Goal: Information Seeking & Learning: Check status

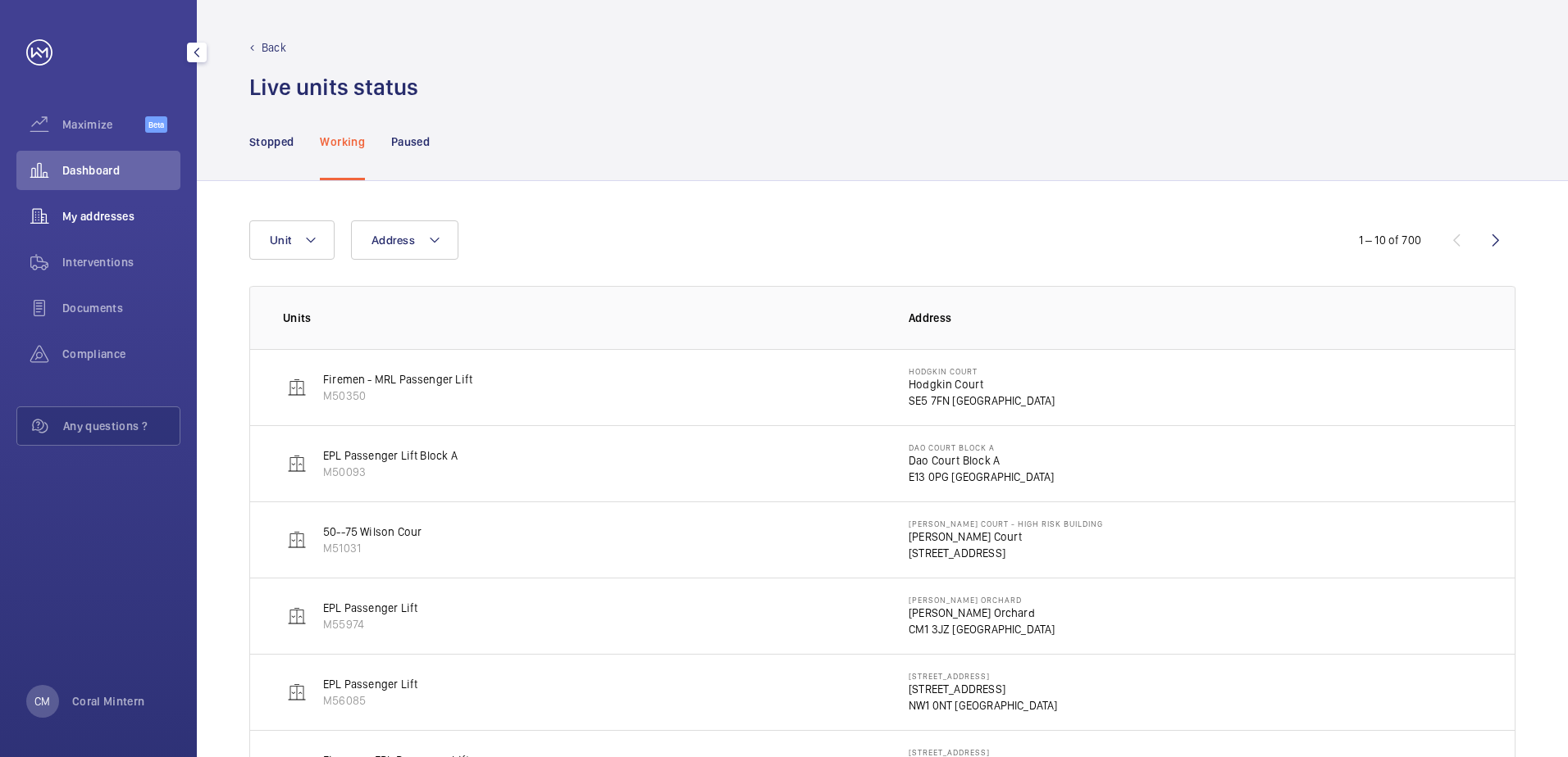
click at [134, 220] on span "My addresses" at bounding box center [121, 216] width 118 height 17
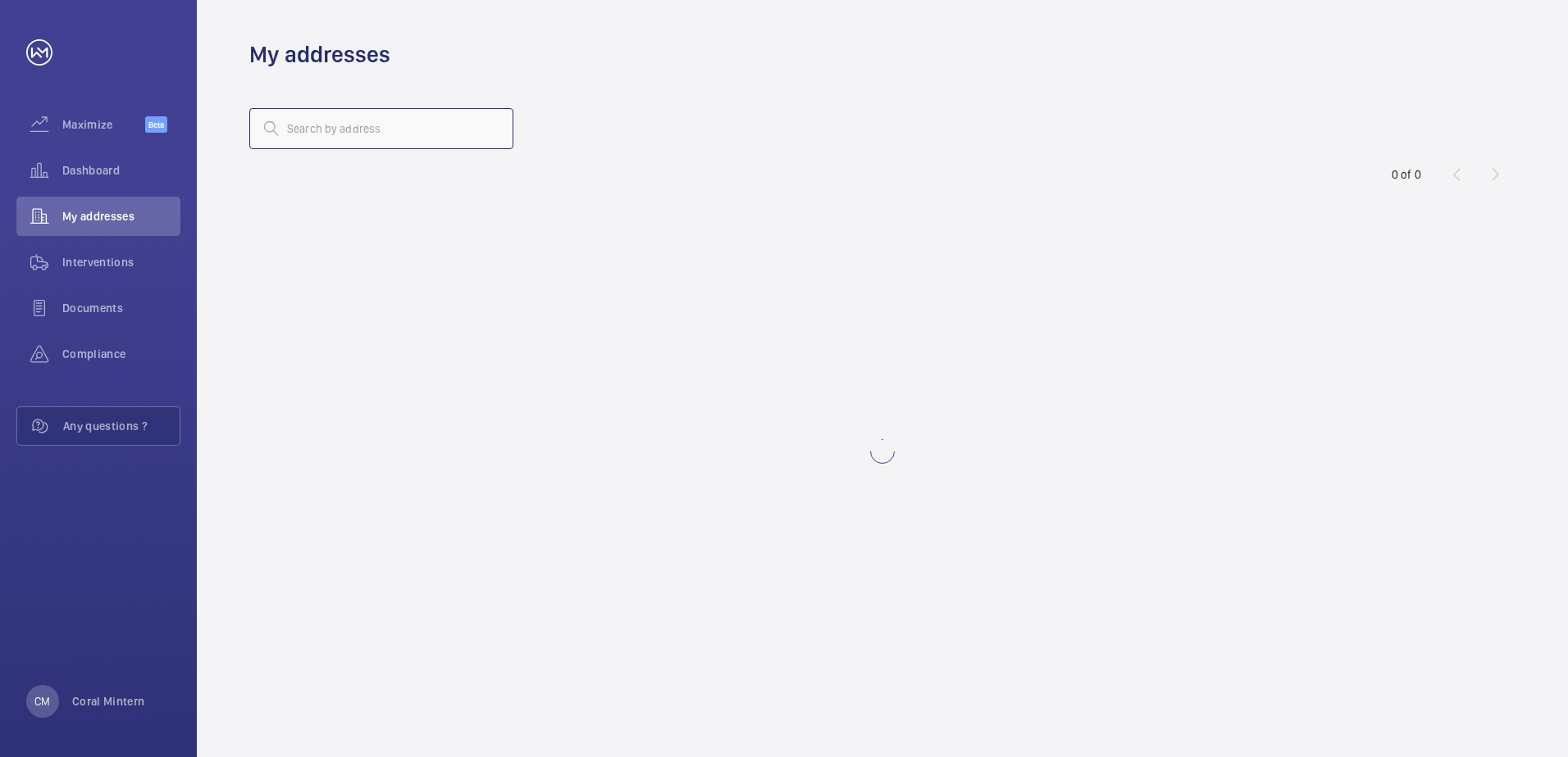
click at [478, 117] on input "text" at bounding box center [381, 129] width 264 height 41
type input "h"
type input "roxborough"
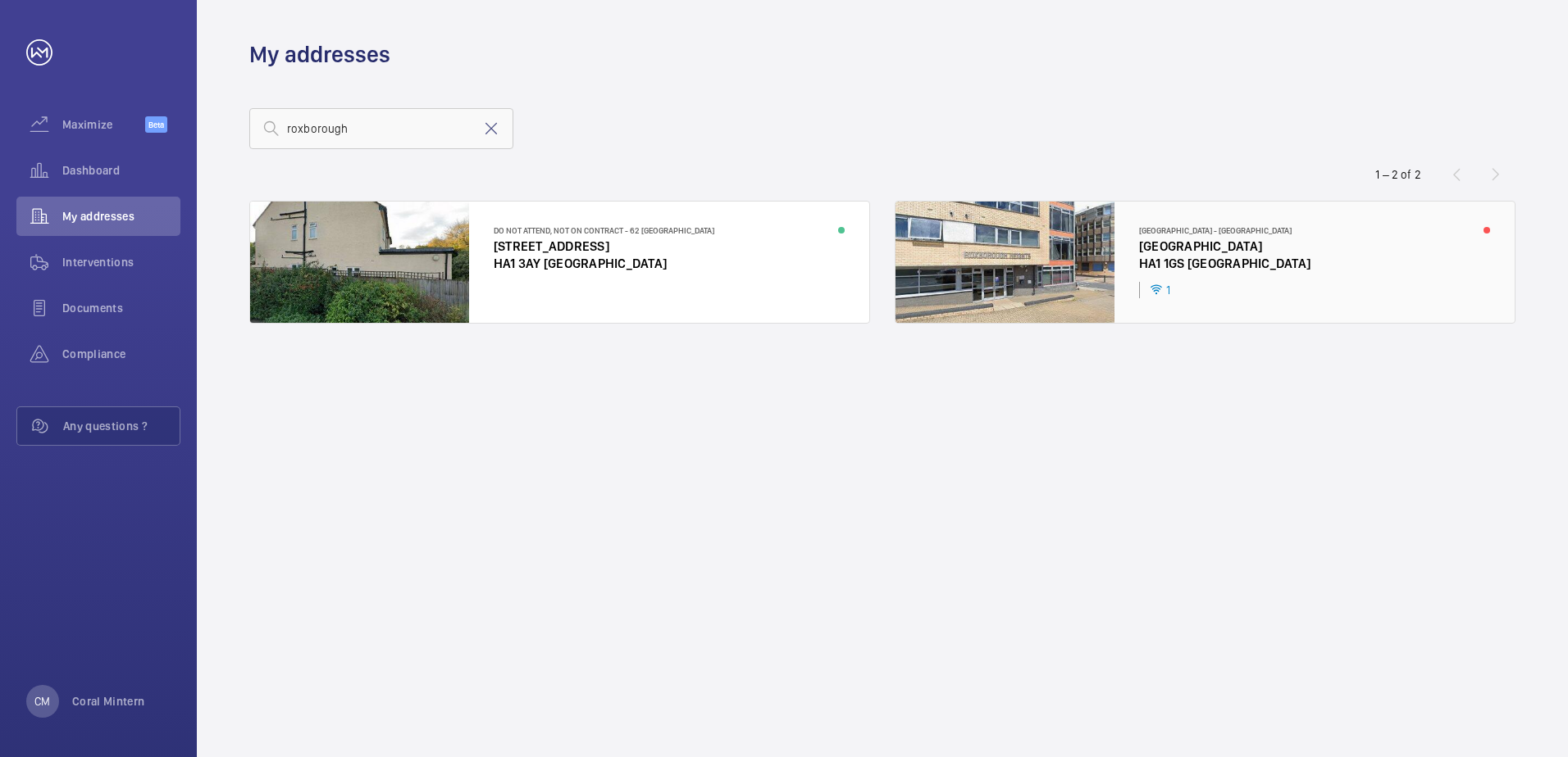
click at [1407, 281] on div at bounding box center [1205, 262] width 619 height 121
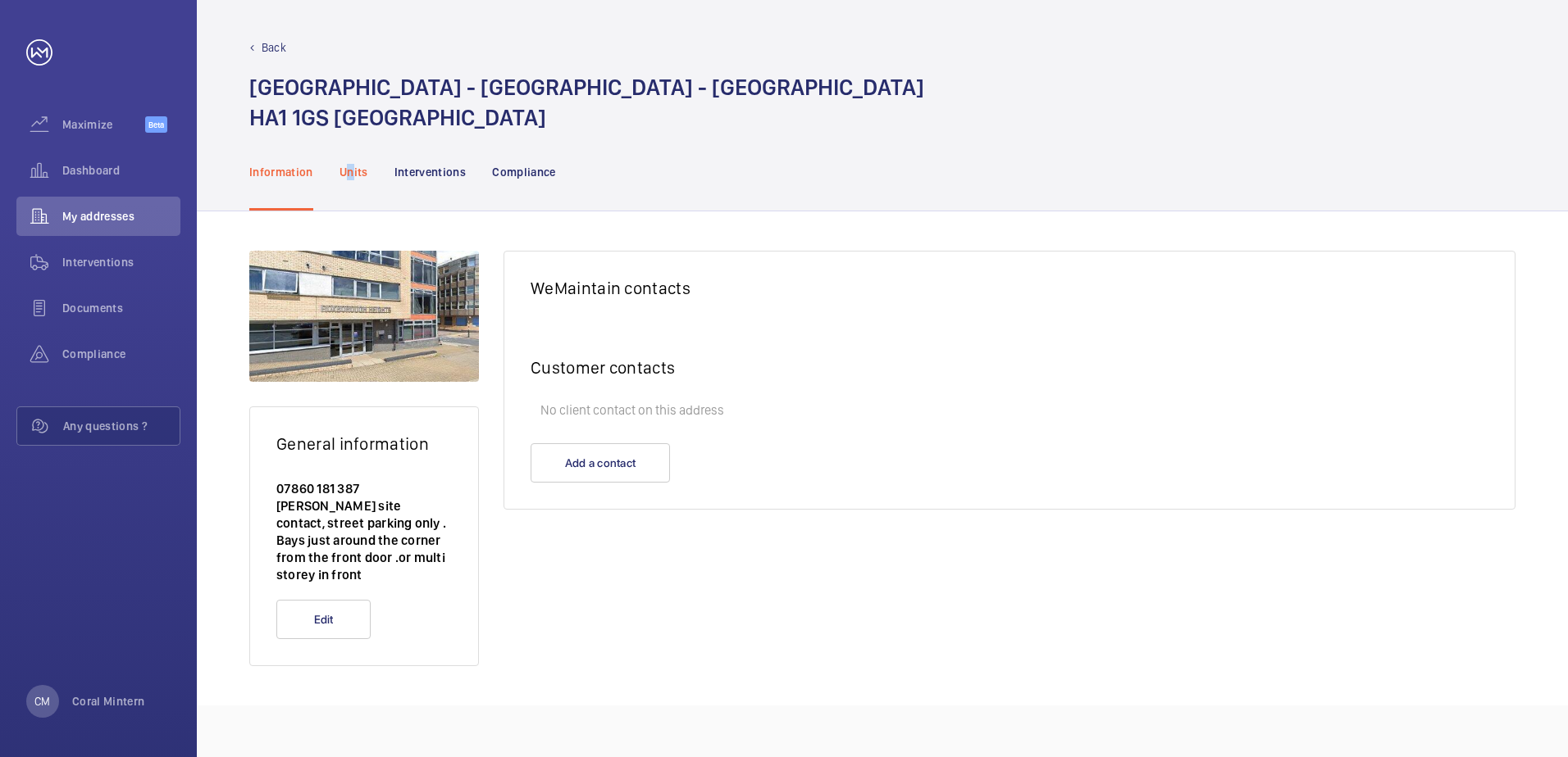
click at [351, 172] on p "Units" at bounding box center [353, 172] width 29 height 17
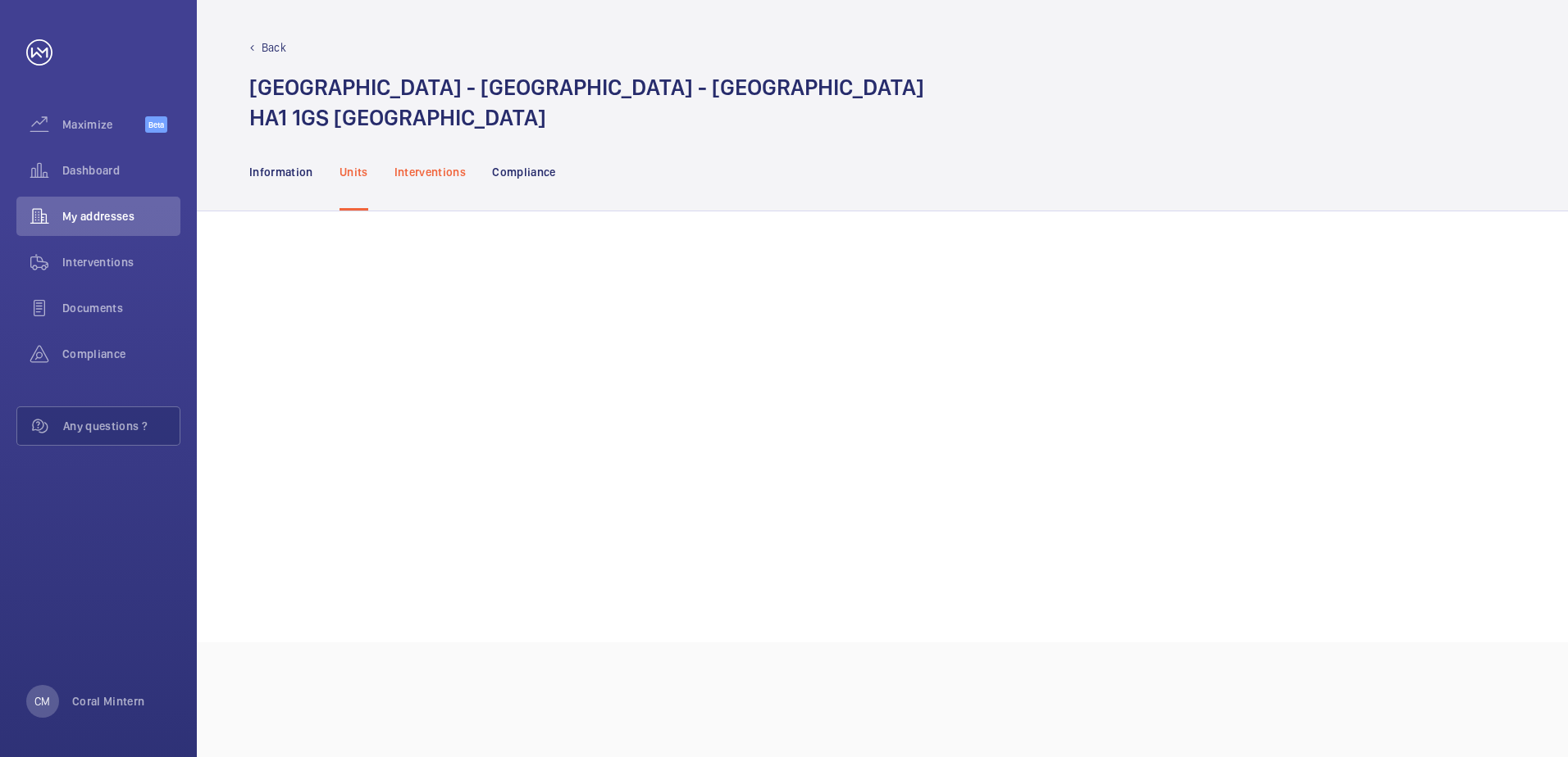
click at [416, 171] on p "Interventions" at bounding box center [431, 172] width 72 height 17
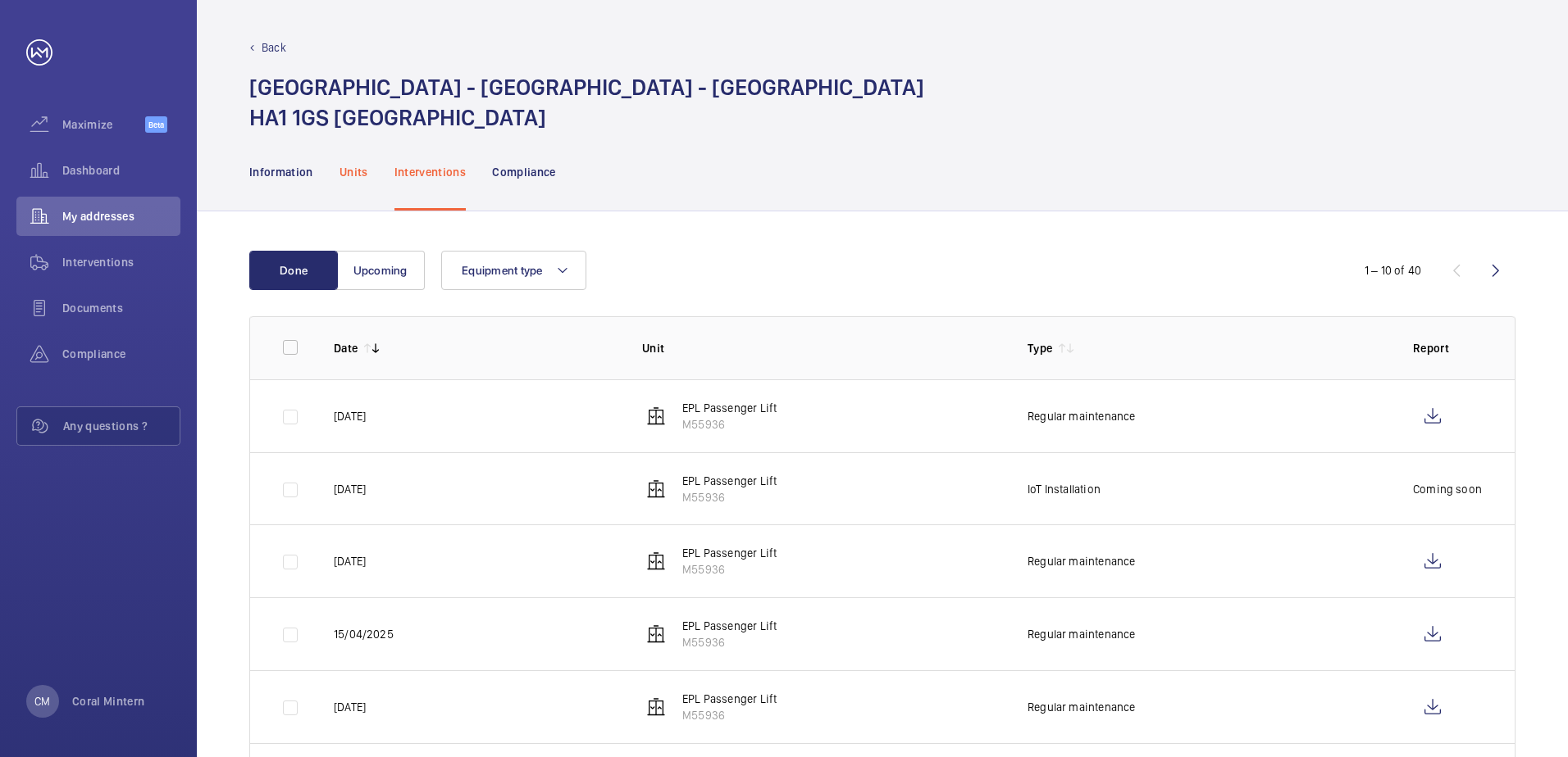
click at [340, 169] on p "Units" at bounding box center [353, 172] width 29 height 17
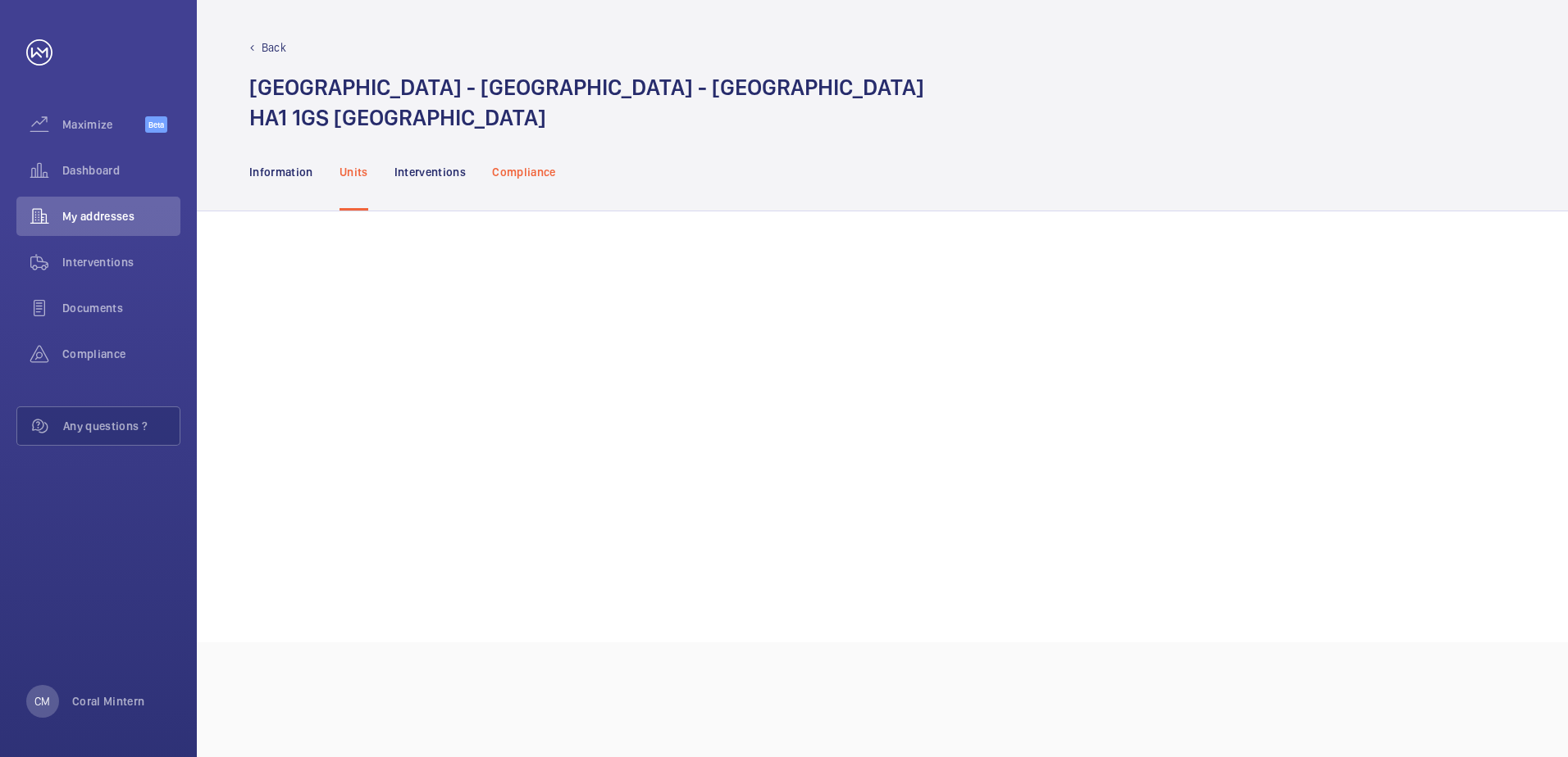
click at [506, 153] on div "Compliance" at bounding box center [523, 172] width 64 height 78
click at [428, 169] on p "Interventions" at bounding box center [431, 172] width 72 height 17
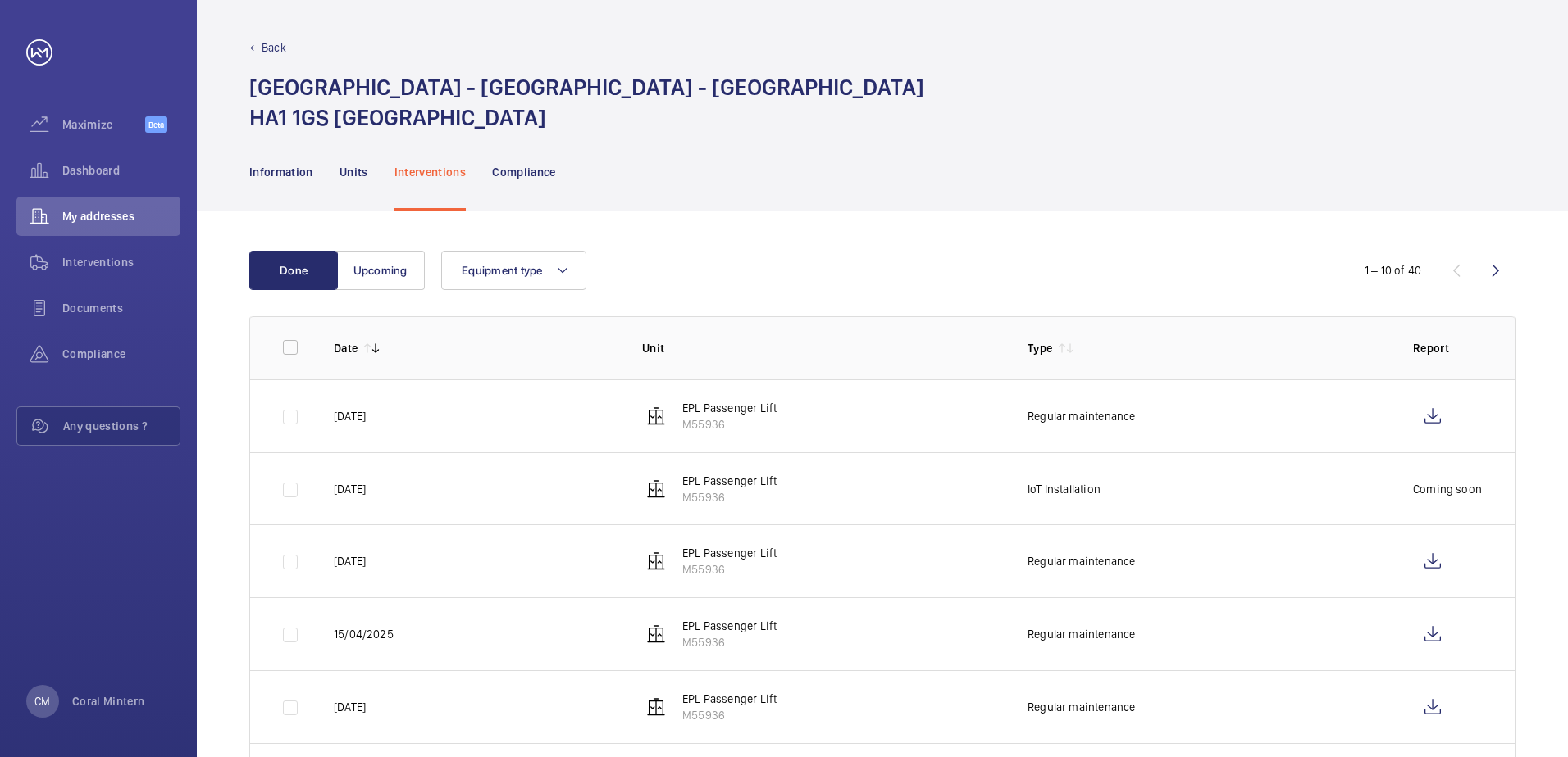
click at [327, 167] on nav "Information Units Interventions Compliance" at bounding box center [403, 172] width 307 height 78
click at [355, 174] on p "Units" at bounding box center [353, 172] width 29 height 17
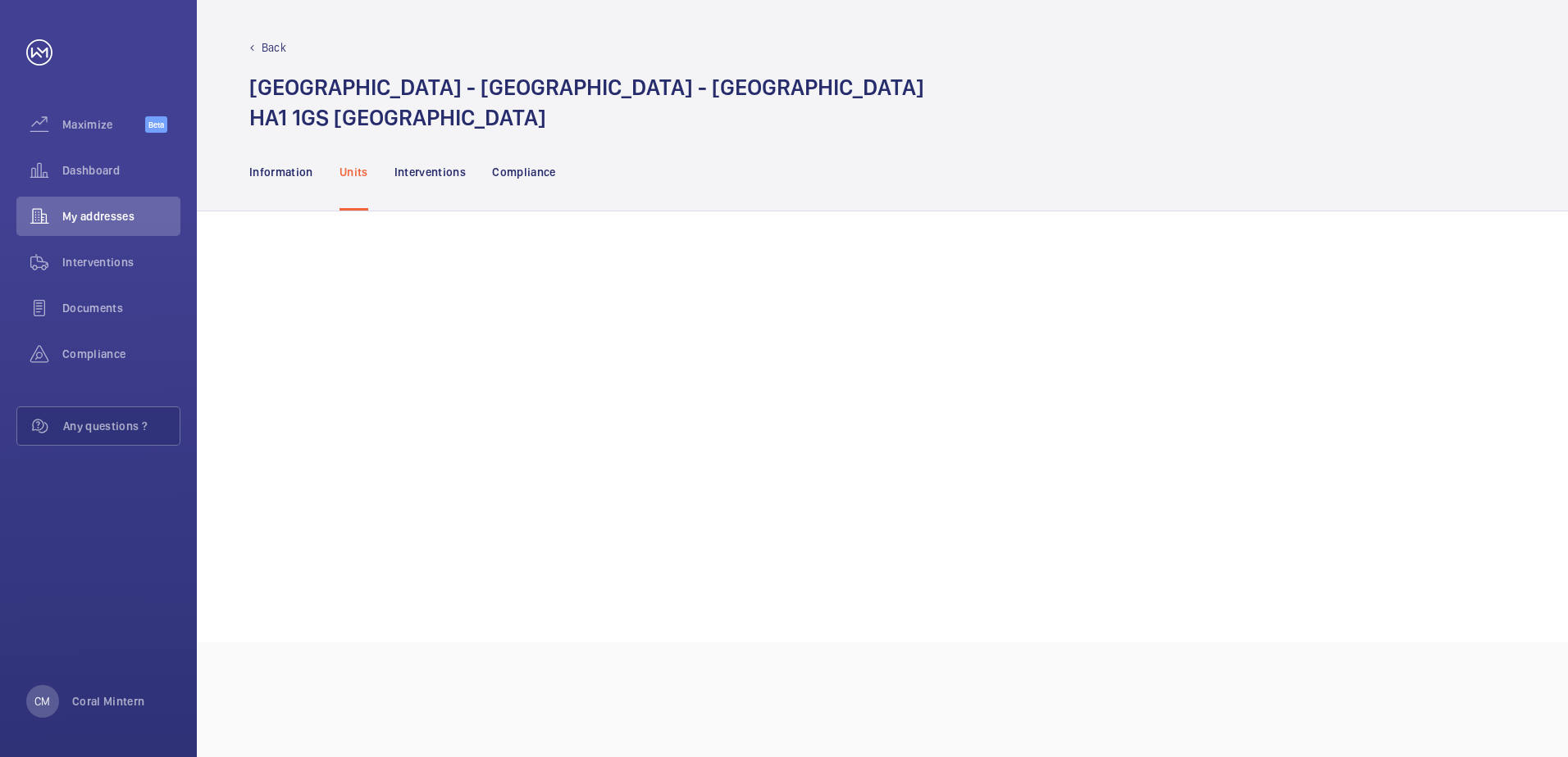
click at [316, 171] on nav "Information Units Interventions Compliance" at bounding box center [403, 172] width 307 height 78
click at [302, 172] on p "Information" at bounding box center [281, 172] width 64 height 17
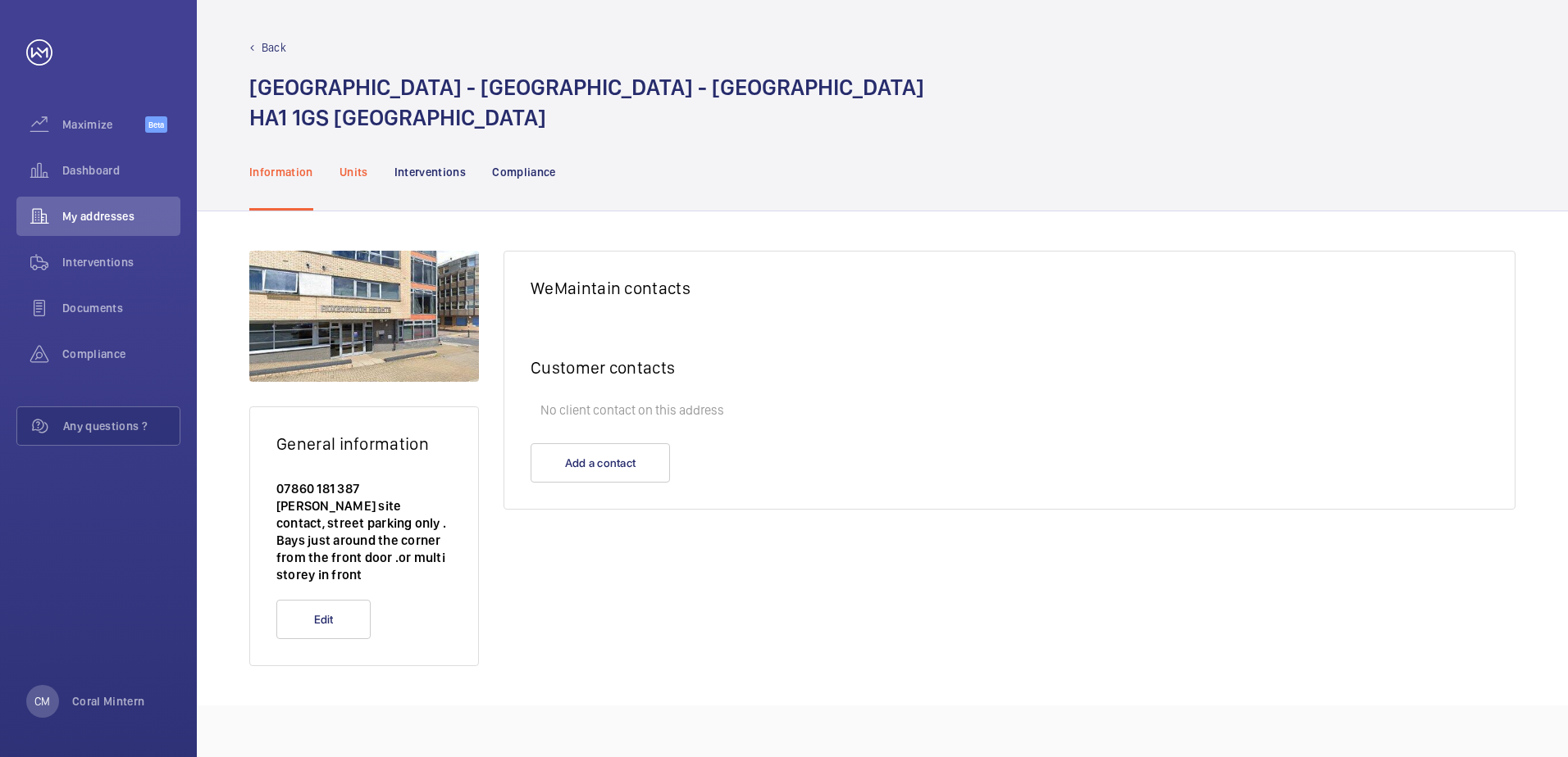
click at [351, 176] on p "Units" at bounding box center [353, 172] width 29 height 17
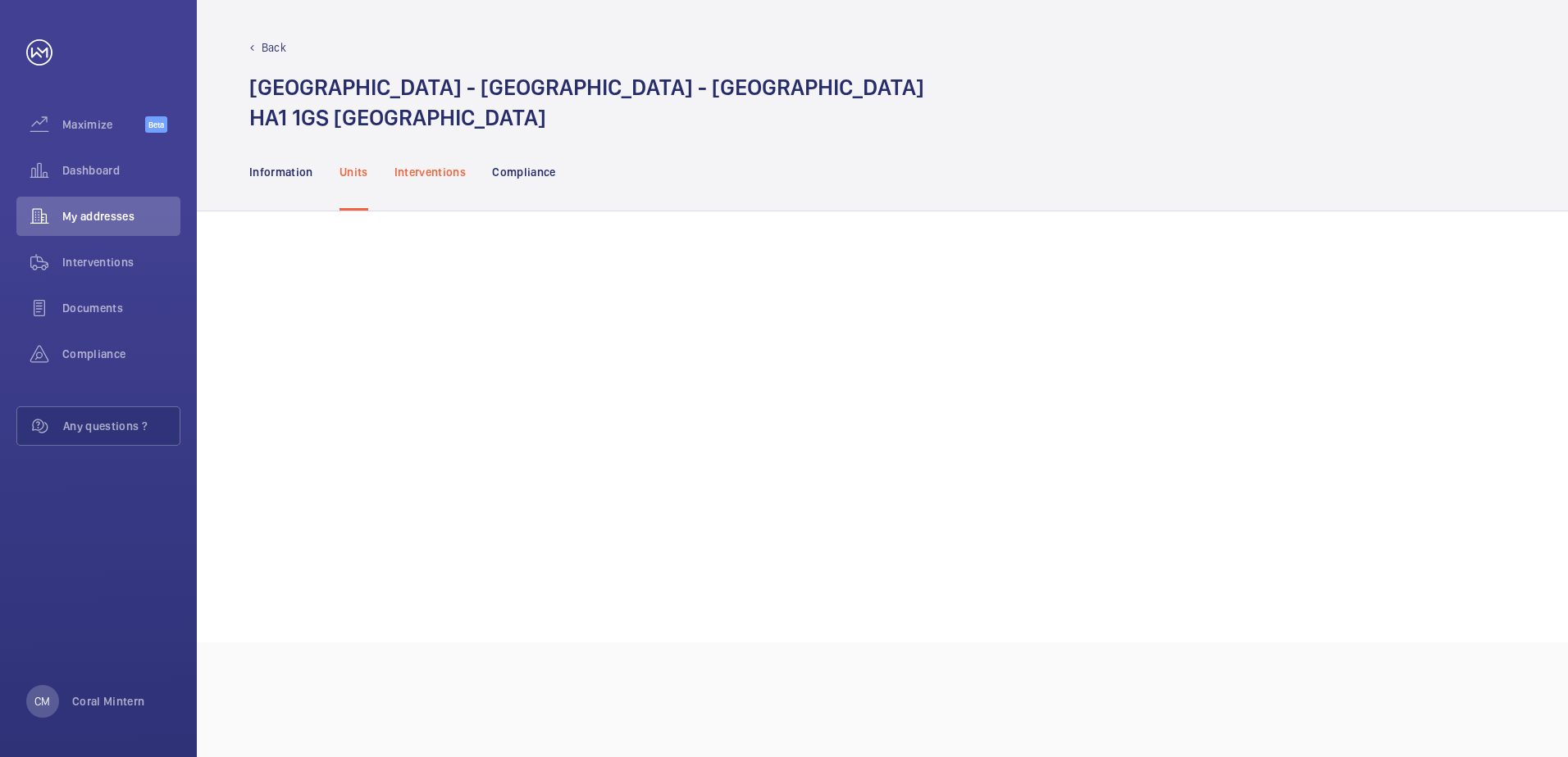
click at [419, 172] on p "Interventions" at bounding box center [431, 172] width 72 height 17
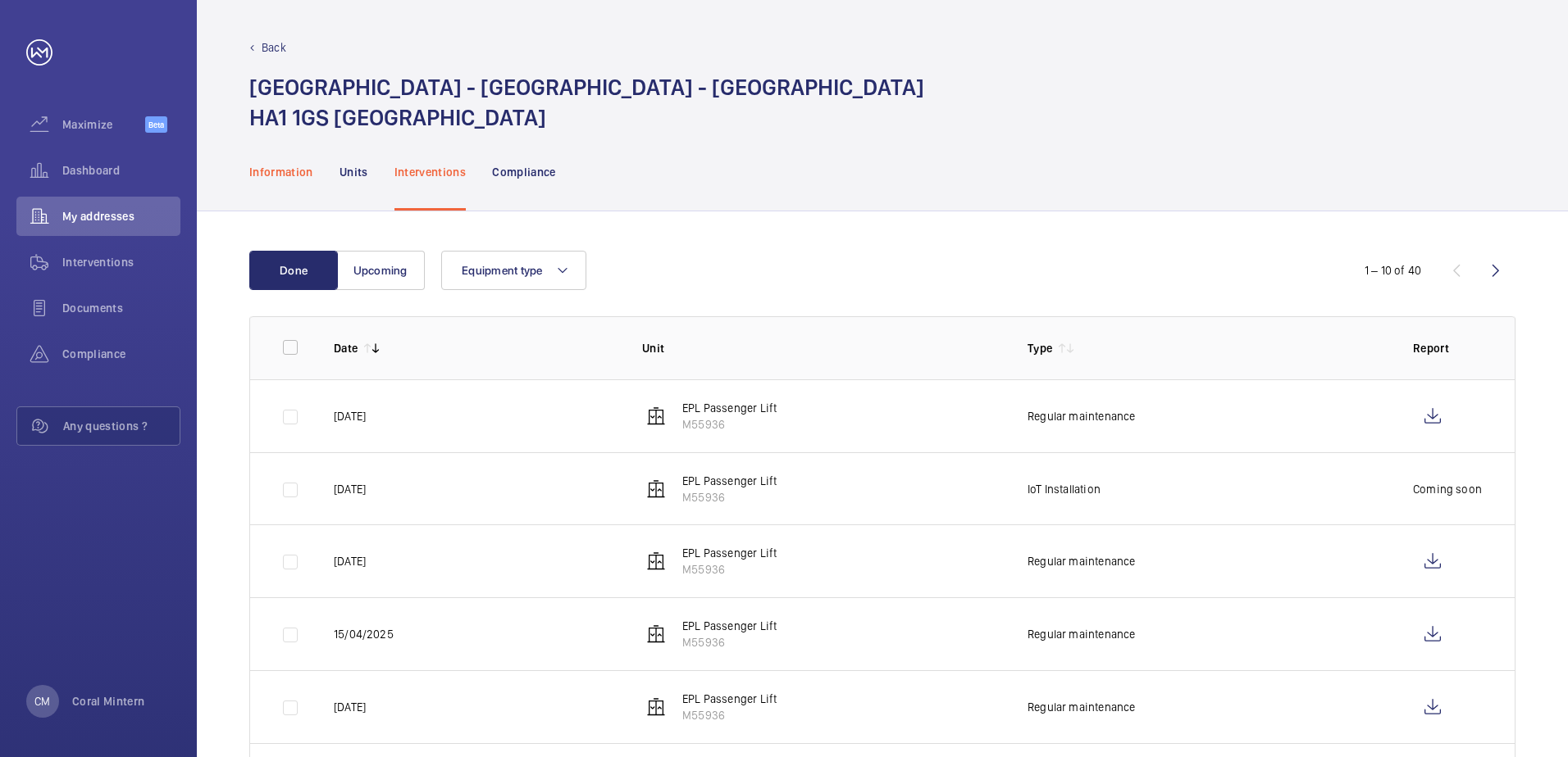
click at [250, 162] on div "Information" at bounding box center [281, 172] width 64 height 78
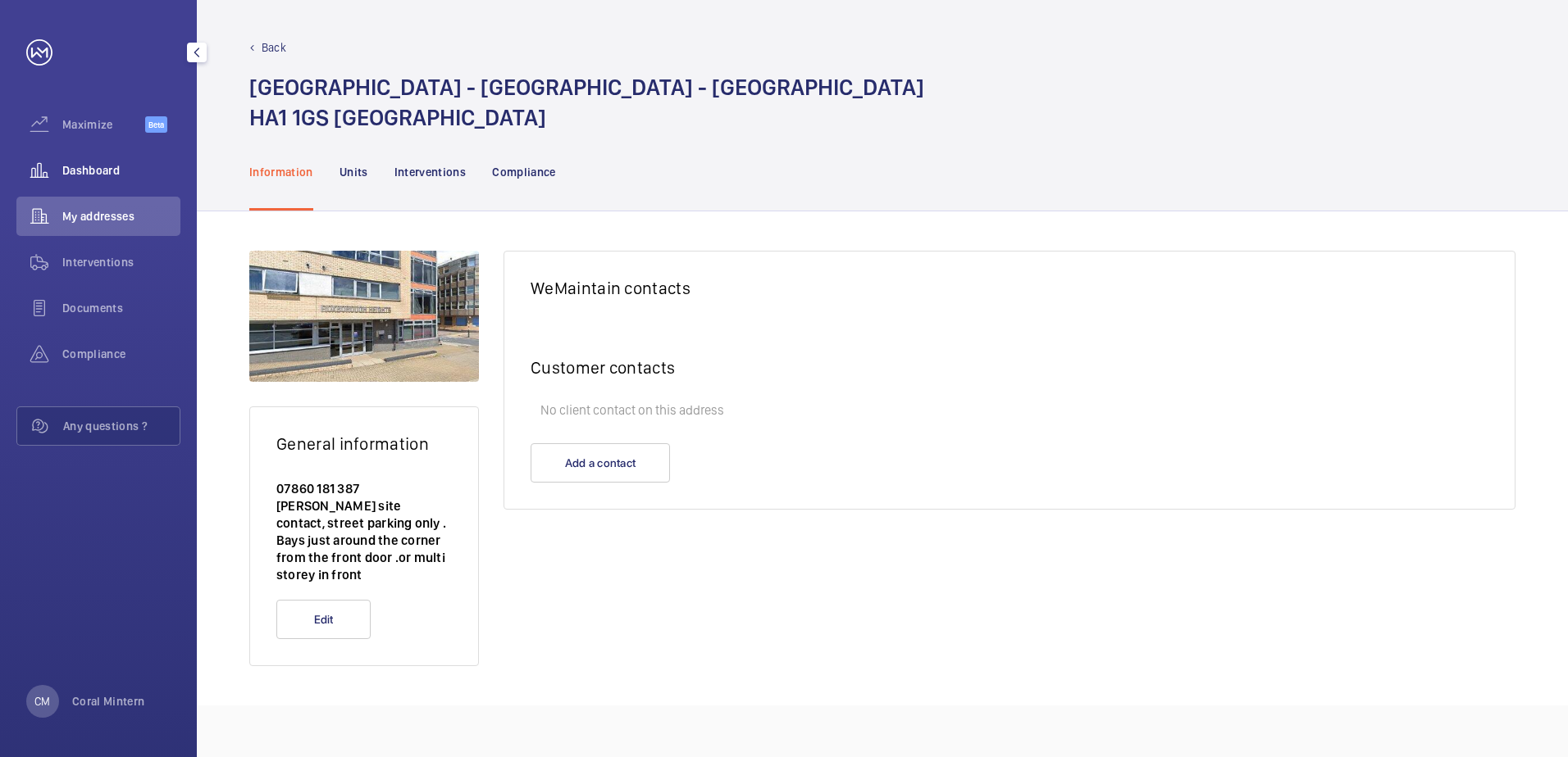
click at [104, 165] on span "Dashboard" at bounding box center [121, 170] width 118 height 17
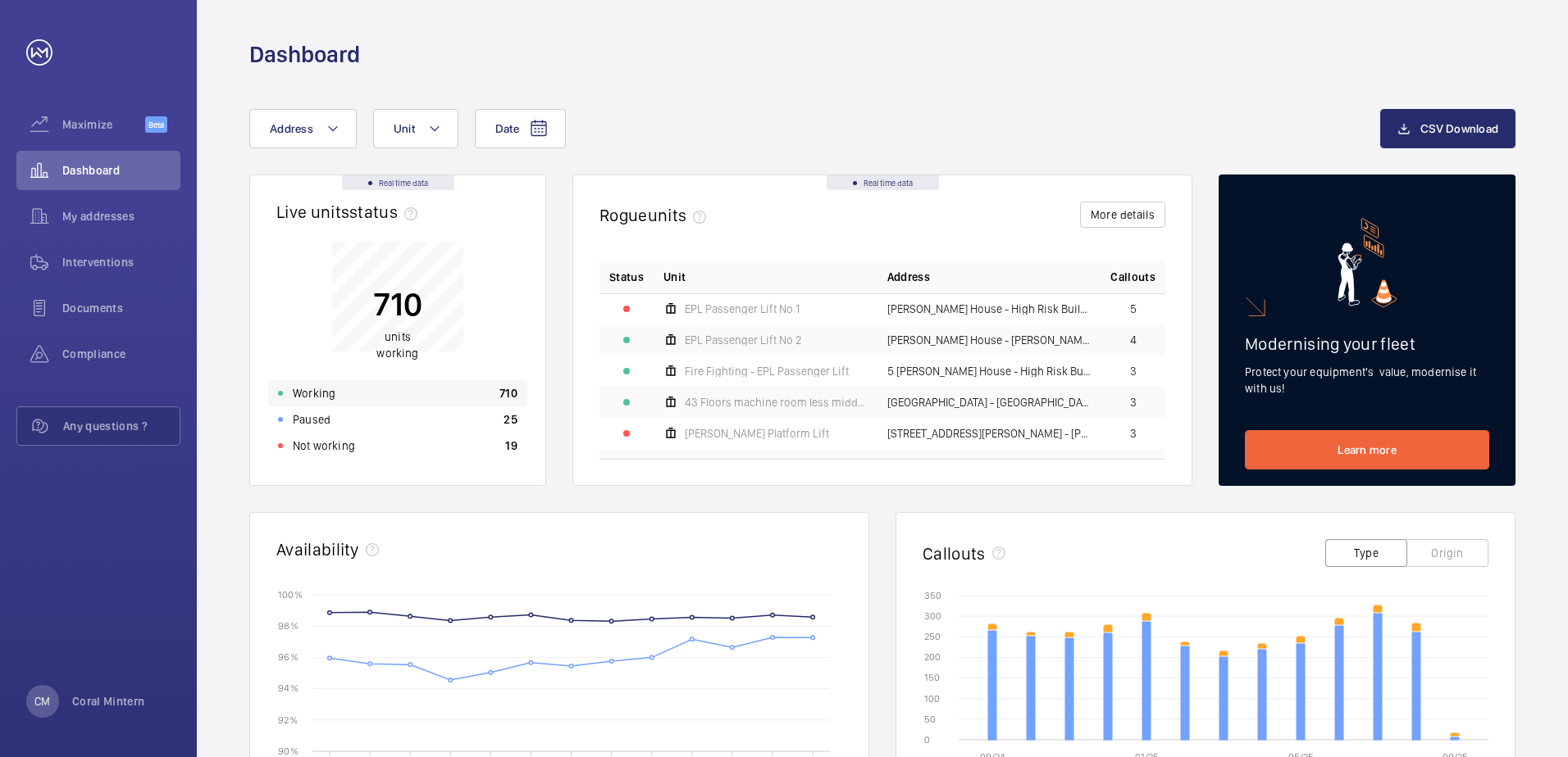
click at [383, 390] on div "Working 710" at bounding box center [398, 393] width 259 height 27
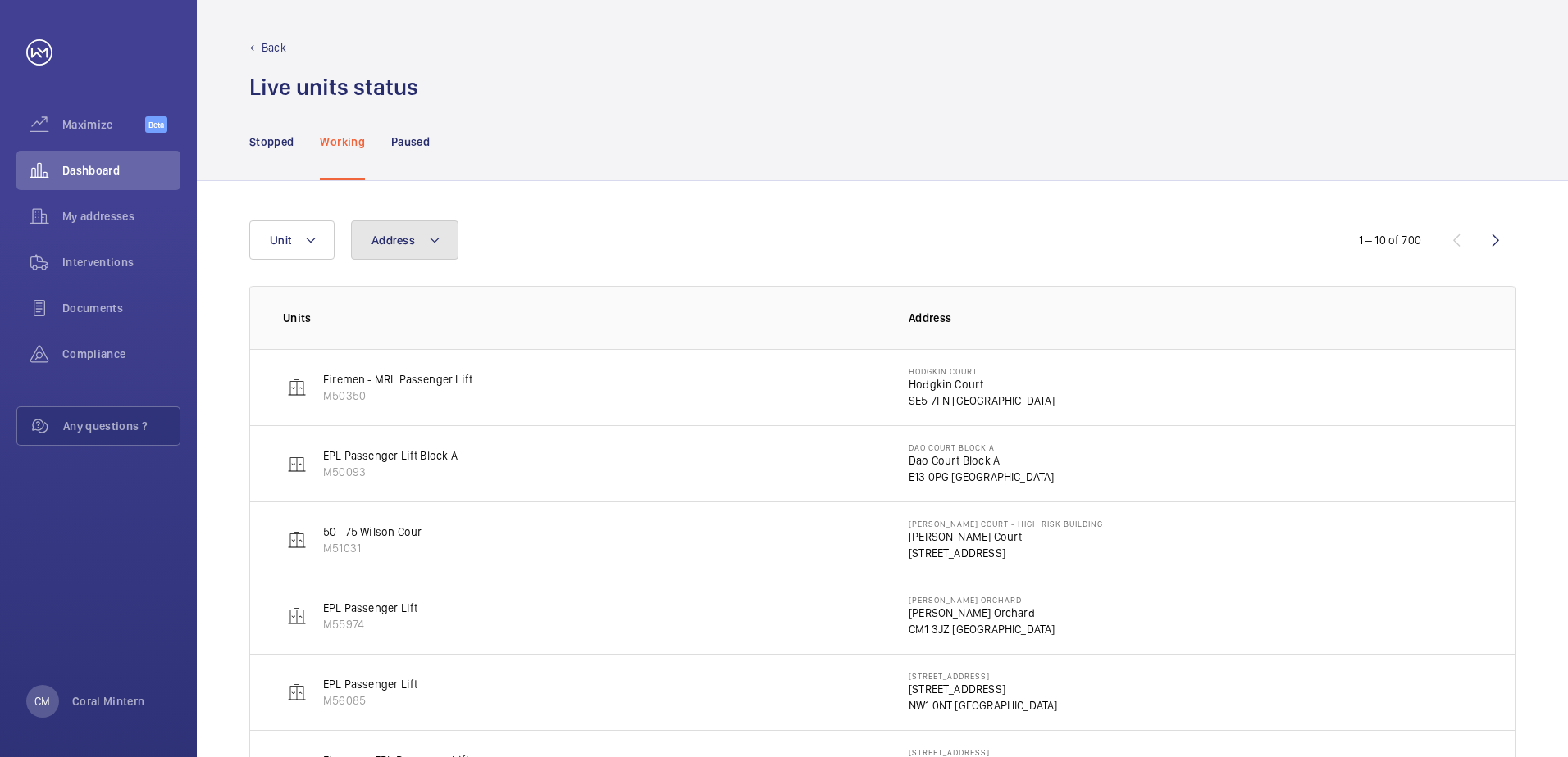
click at [434, 240] on mat-icon at bounding box center [434, 240] width 13 height 20
type input "cm1 1hr"
click at [571, 350] on span "[STREET_ADDRESS]" at bounding box center [508, 351] width 225 height 17
click at [392, 350] on input "[STREET_ADDRESS]" at bounding box center [375, 351] width 33 height 33
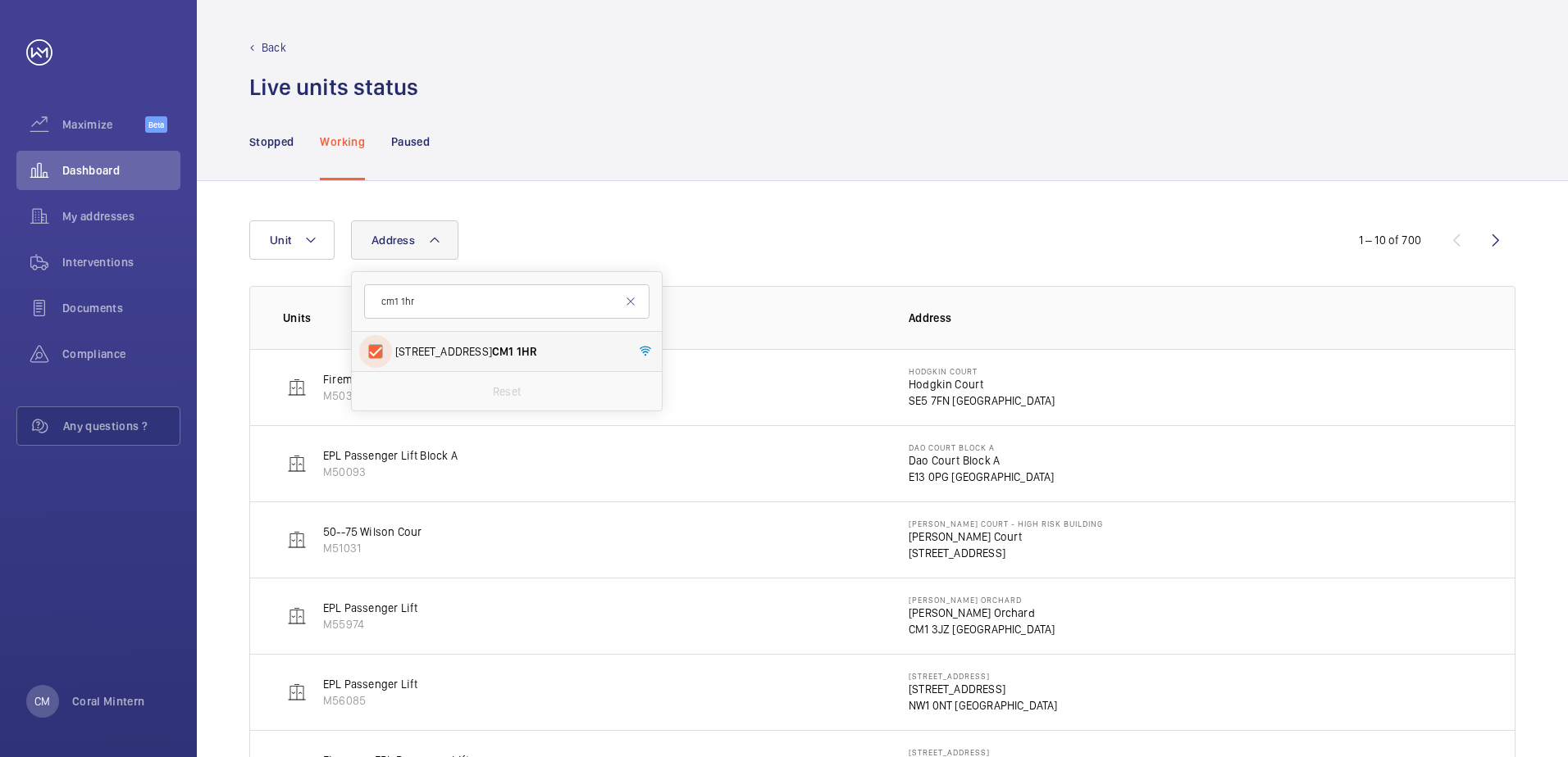
checkbox input "true"
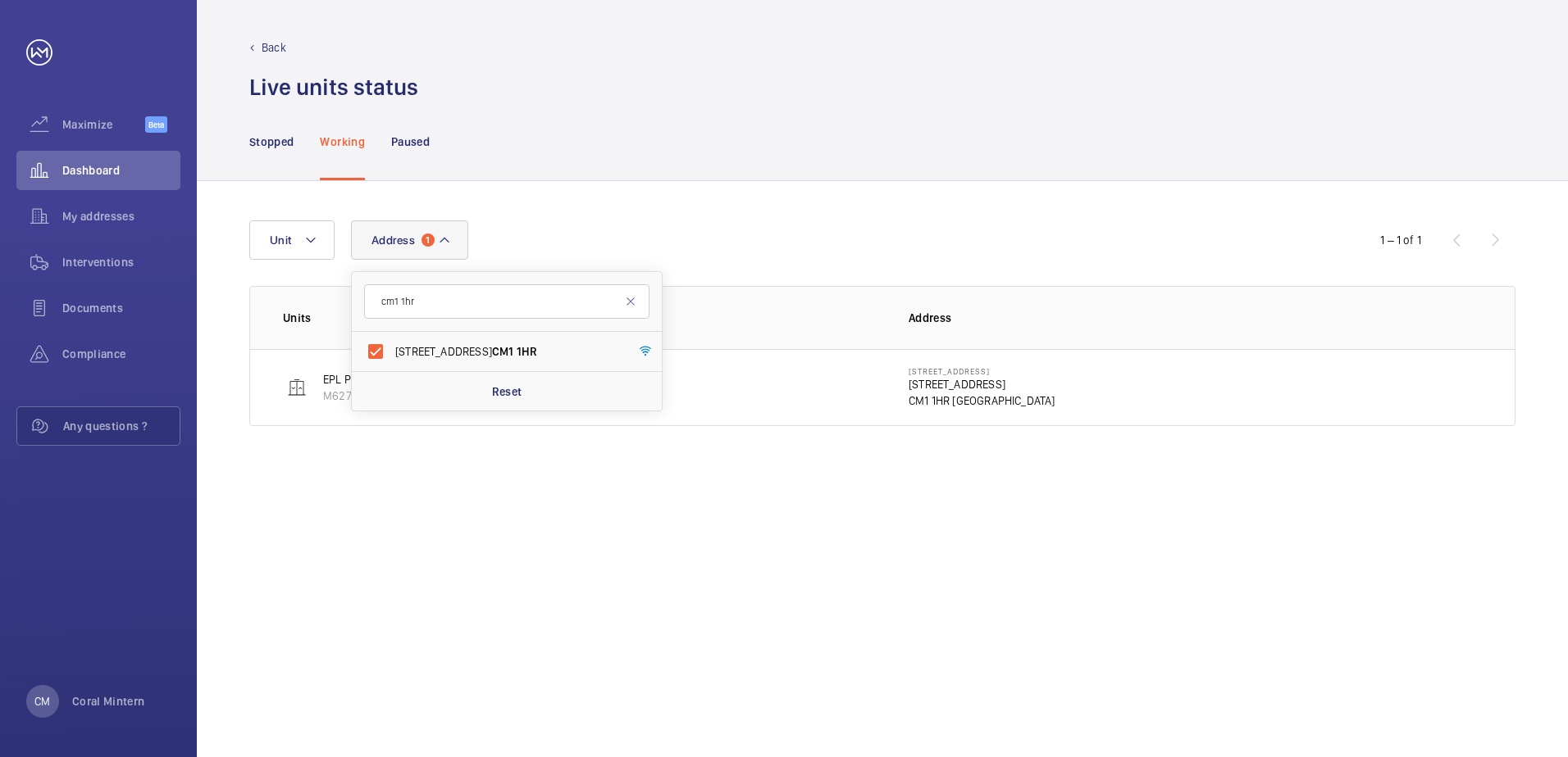
click at [879, 191] on div "Address 1 cm1 1hr 1-40 Waterhouse Close - 1-[STREET_ADDRESS] Reset Unit 1 – 1 o…" at bounding box center [882, 470] width 1372 height 576
